Goal: Transaction & Acquisition: Purchase product/service

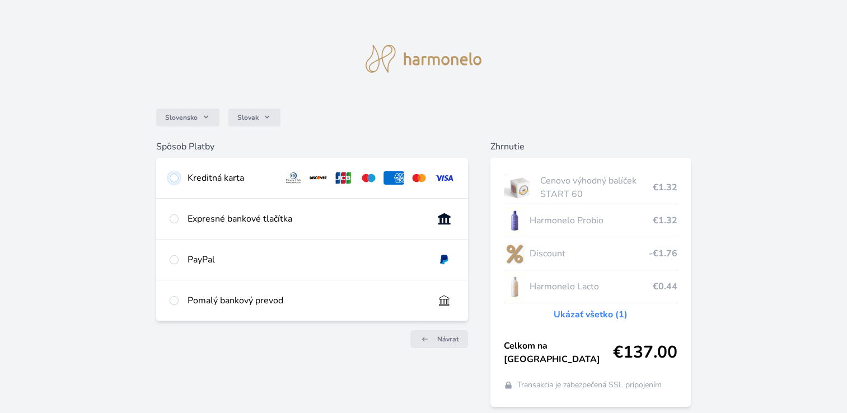
click at [173, 178] on input "radio" at bounding box center [174, 177] width 9 height 9
radio input "true"
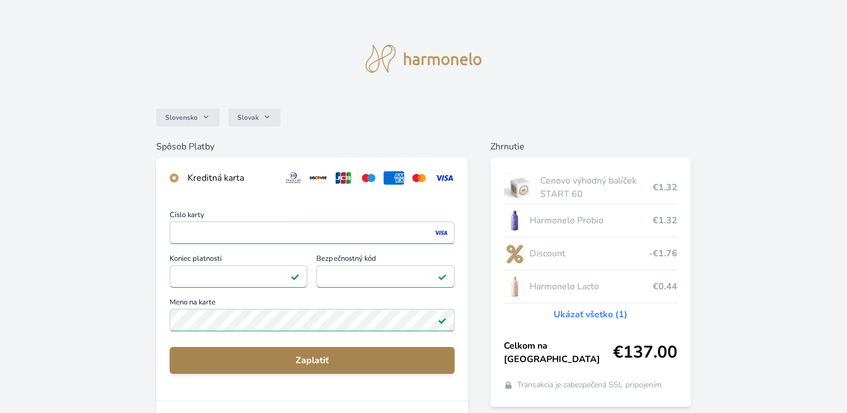
click at [271, 361] on span "Zaplatiť" at bounding box center [311, 360] width 267 height 13
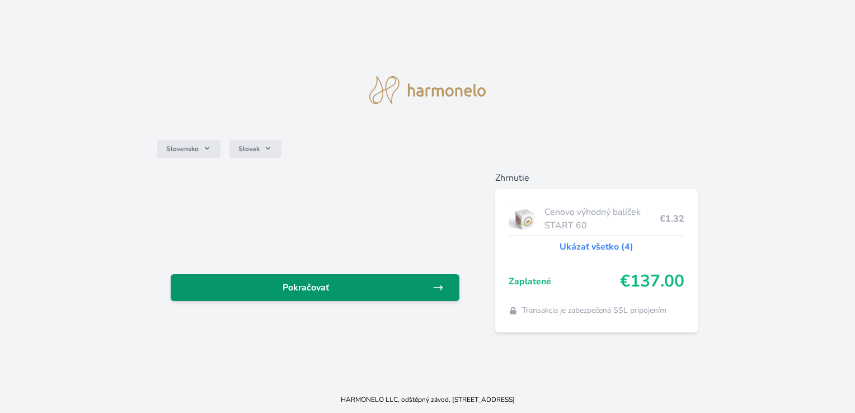
click at [331, 294] on link "Pokračovať" at bounding box center [315, 287] width 288 height 27
